Goal: Transaction & Acquisition: Purchase product/service

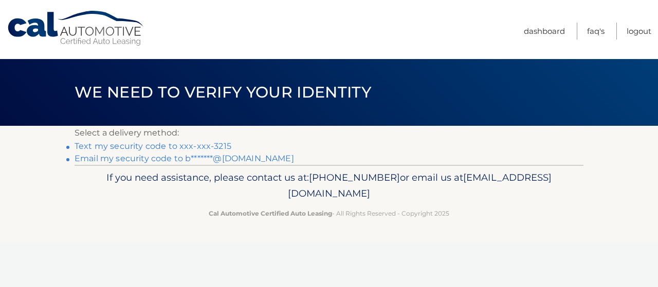
click at [165, 144] on link "Text my security code to xxx-xxx-3215" at bounding box center [153, 146] width 157 height 10
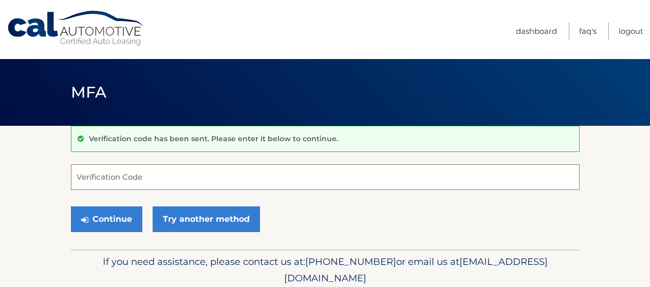
click at [158, 179] on input "Verification Code" at bounding box center [325, 178] width 509 height 26
type input "438309"
click at [71, 207] on button "Continue" at bounding box center [106, 220] width 71 height 26
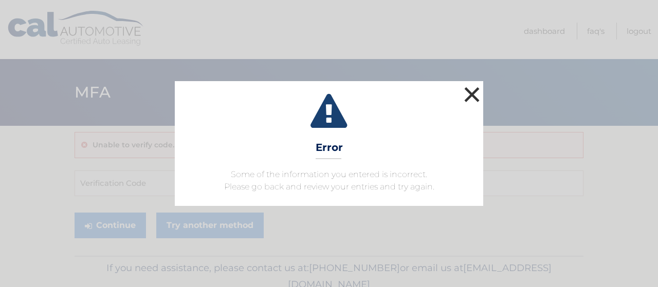
click at [477, 95] on button "×" at bounding box center [472, 94] width 21 height 21
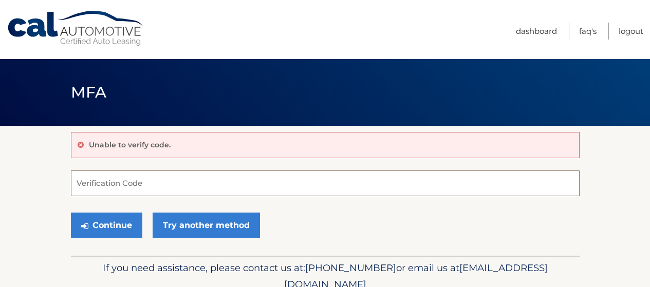
click at [167, 182] on input "Verification Code" at bounding box center [325, 184] width 509 height 26
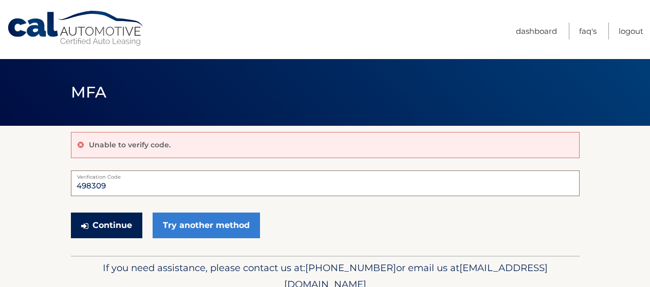
type input "498309"
click at [101, 228] on button "Continue" at bounding box center [106, 226] width 71 height 26
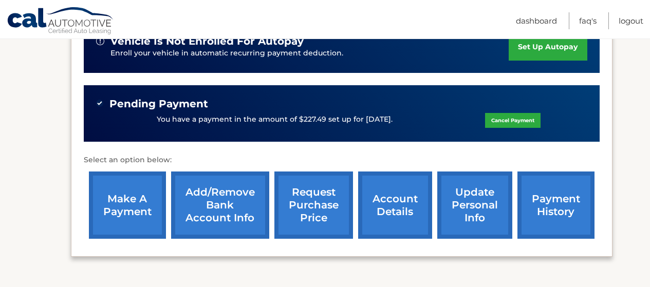
scroll to position [292, 0]
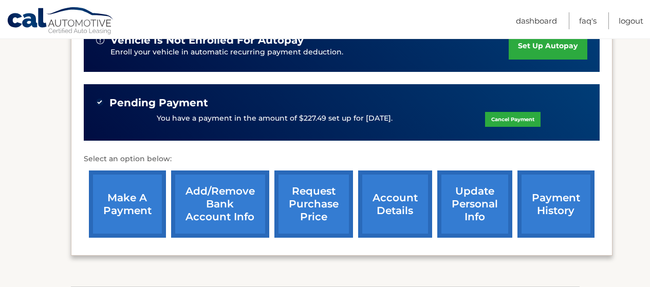
click at [227, 171] on link "Add/Remove bank account info" at bounding box center [220, 204] width 98 height 67
click at [388, 196] on link "account details" at bounding box center [395, 204] width 74 height 67
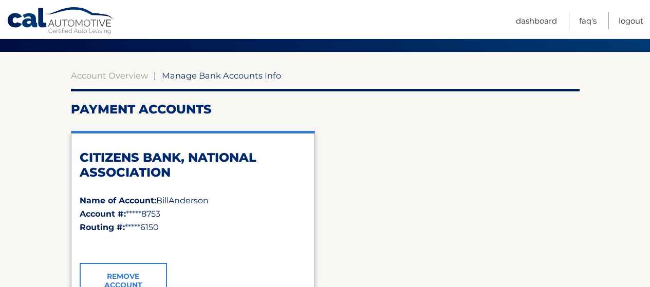
scroll to position [78, 0]
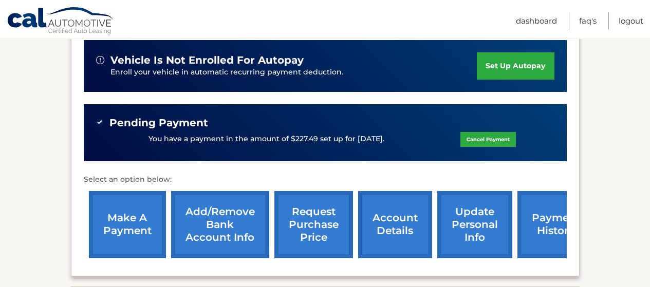
scroll to position [286, 0]
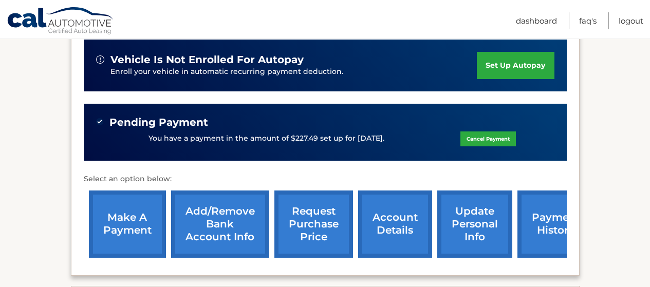
click at [129, 231] on link "make a payment" at bounding box center [127, 224] width 77 height 67
click at [126, 223] on link "make a payment" at bounding box center [127, 224] width 77 height 67
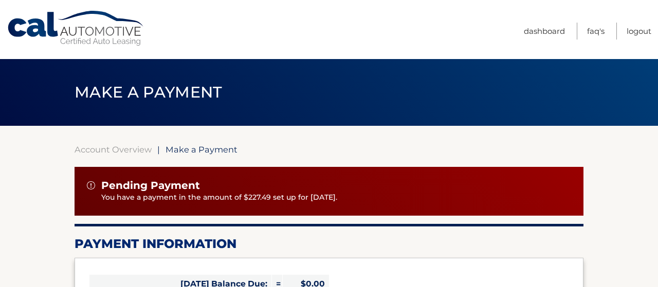
select select "NGNhMGQ1ODMtNGRkNi00ZjdmLTkwMjMtMjZlNTQyMThkMjdk"
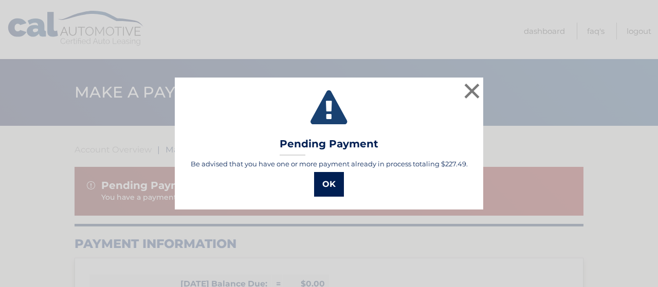
click at [323, 188] on button "OK" at bounding box center [329, 184] width 30 height 25
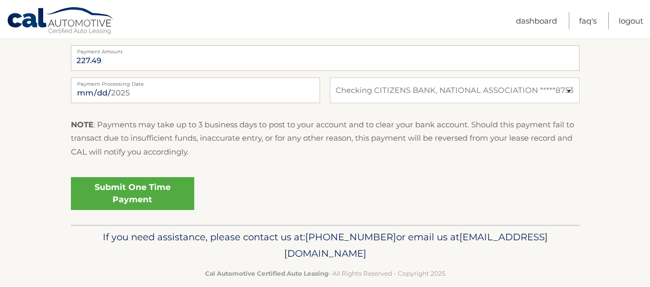
scroll to position [508, 0]
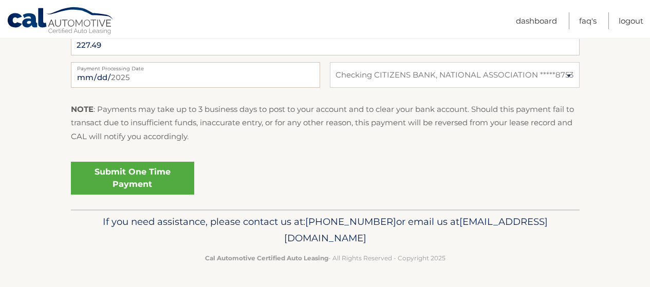
click at [388, 196] on div "Submit One Time Payment" at bounding box center [325, 182] width 509 height 48
